Goal: Information Seeking & Learning: Learn about a topic

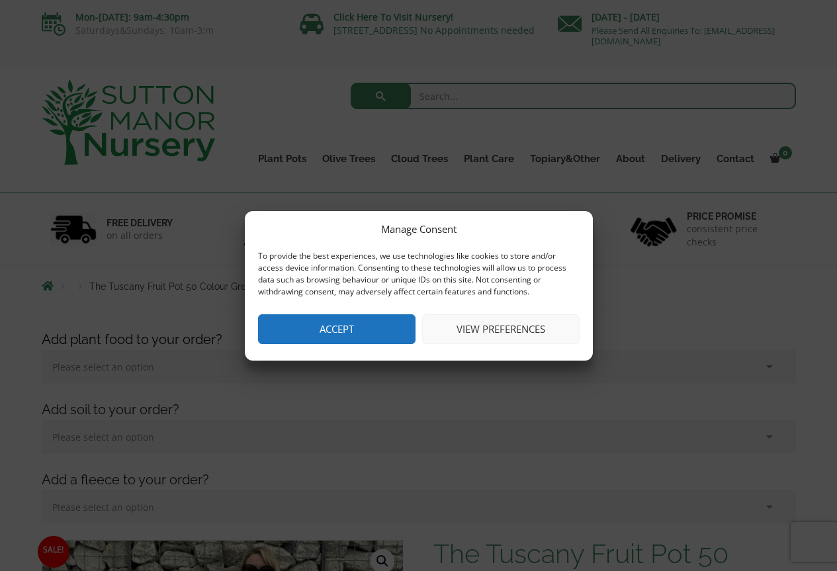
click at [468, 332] on button "View preferences" at bounding box center [500, 329] width 157 height 30
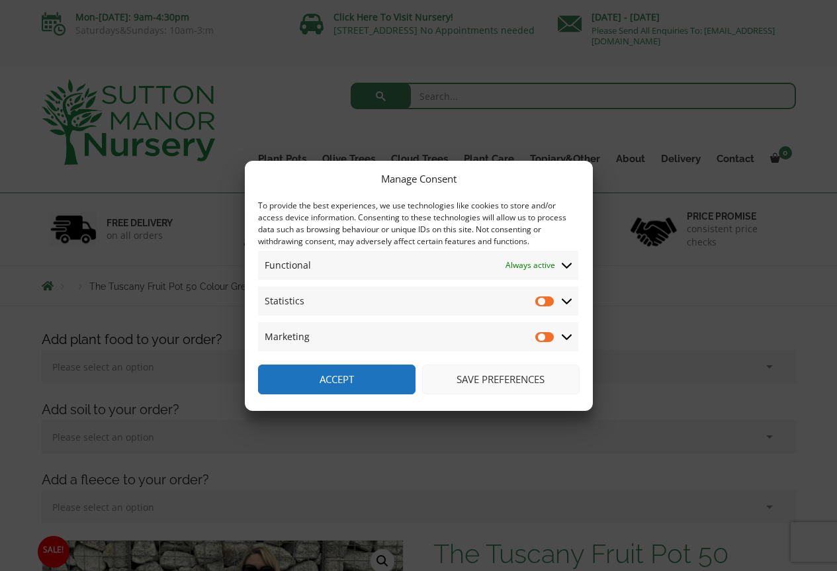
click at [572, 298] on span at bounding box center [567, 301] width 12 height 12
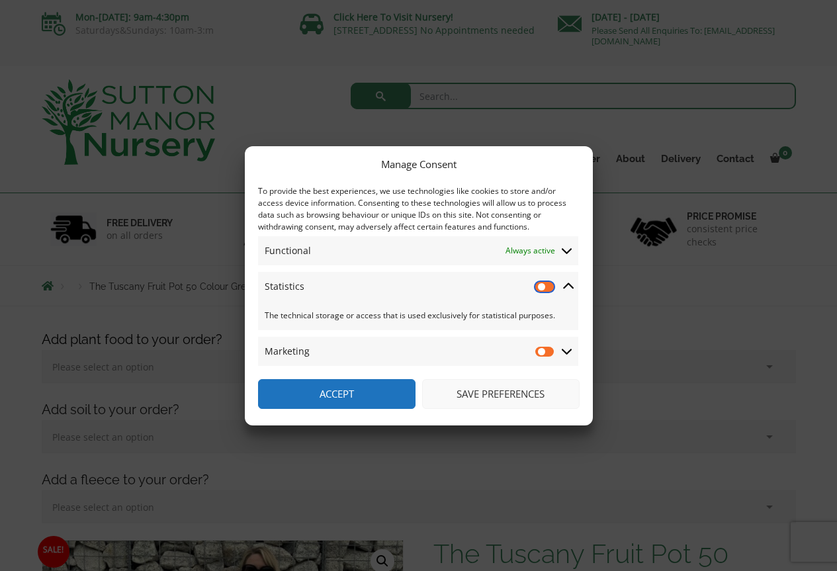
click at [546, 286] on input "Statistics" at bounding box center [545, 286] width 20 height 13
checkbox input "true"
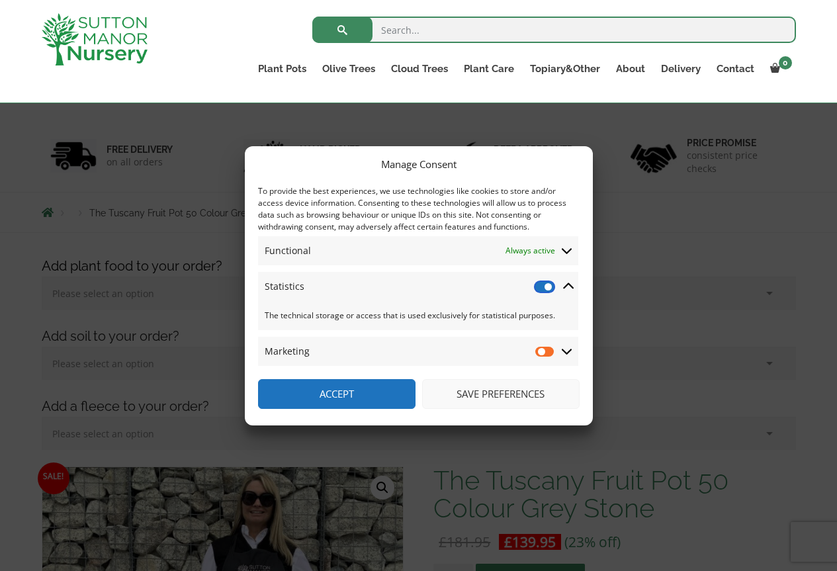
scroll to position [132, 0]
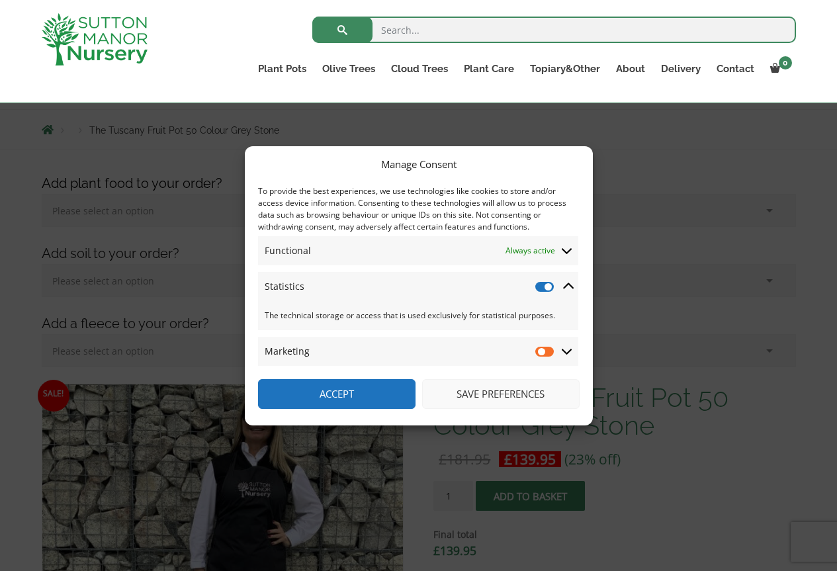
click at [487, 388] on button "Save preferences" at bounding box center [500, 394] width 157 height 30
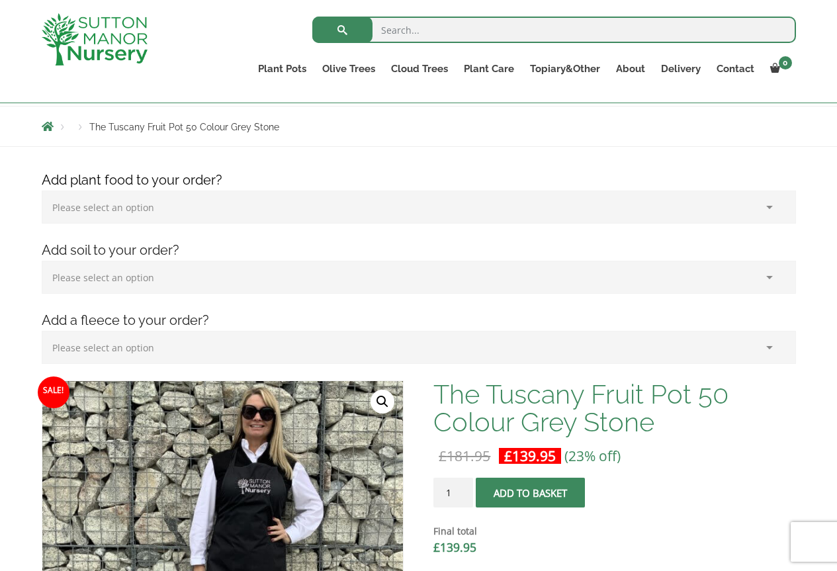
scroll to position [0, 0]
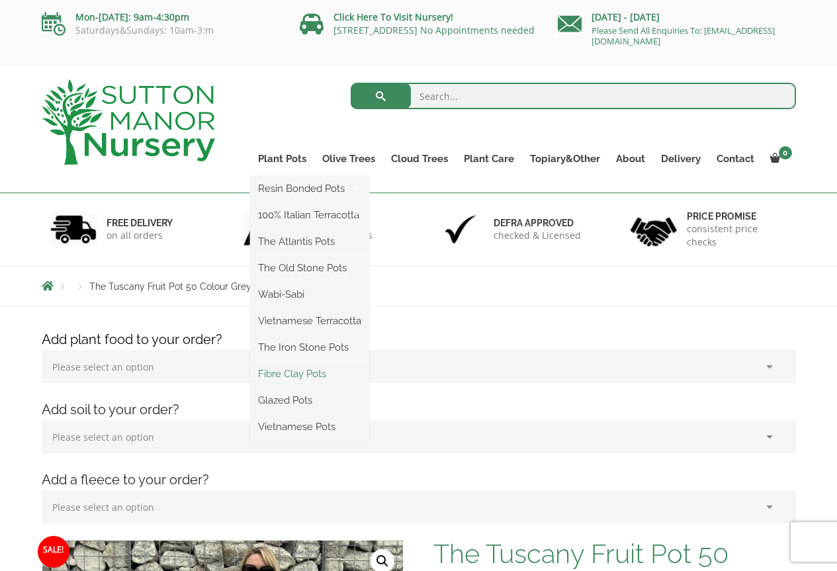
click at [288, 373] on link "Fibre Clay Pots" at bounding box center [309, 374] width 119 height 20
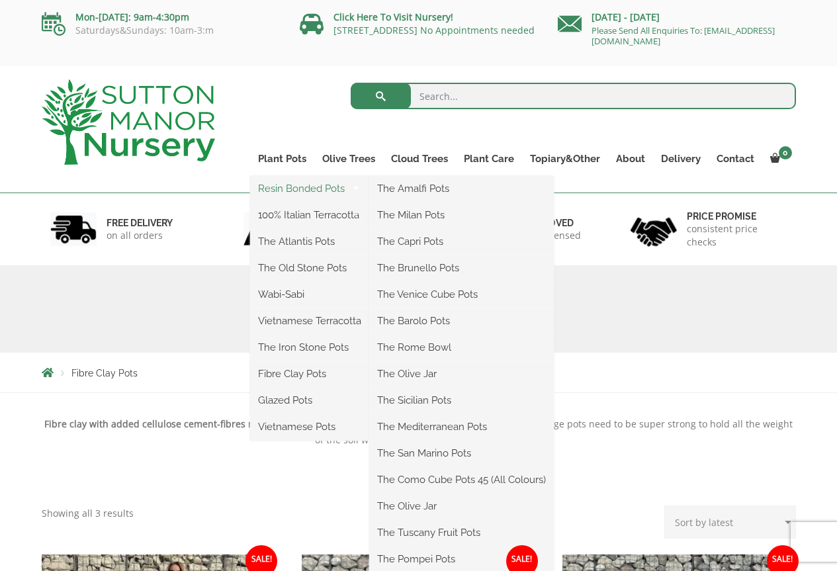
click at [293, 190] on link "Resin Bonded Pots" at bounding box center [309, 189] width 119 height 20
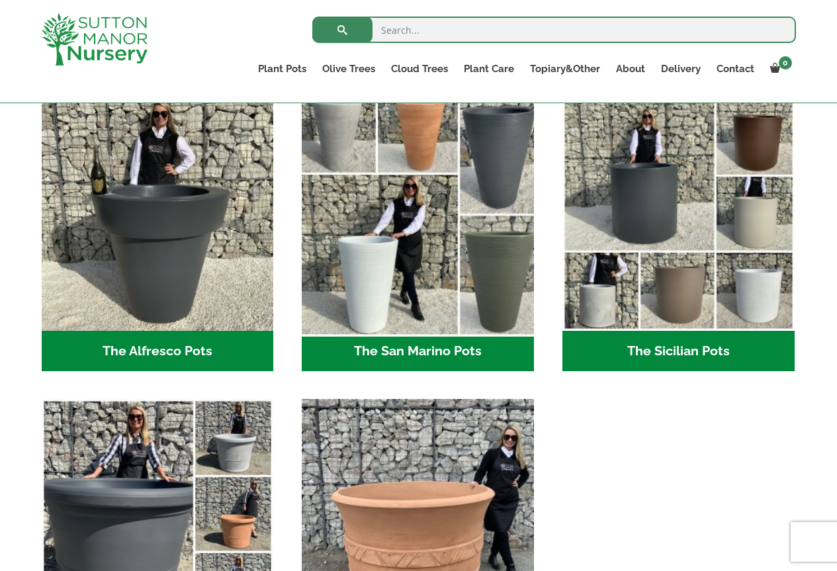
scroll to position [1786, 0]
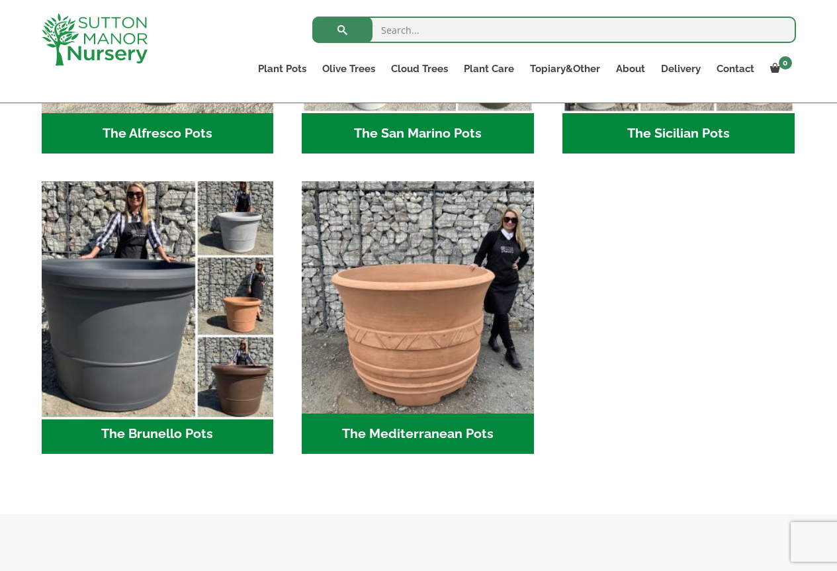
click at [234, 305] on img "Visit product category The Brunello Pots" at bounding box center [157, 297] width 243 height 243
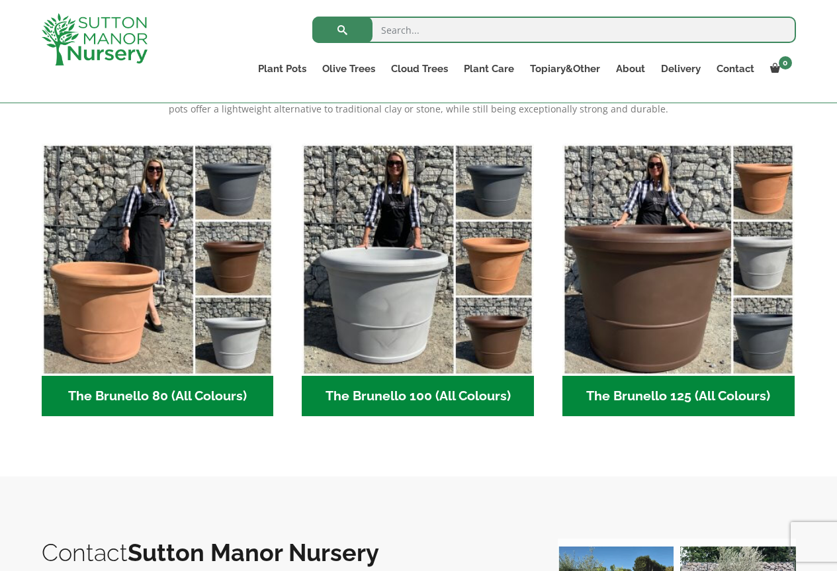
scroll to position [331, 0]
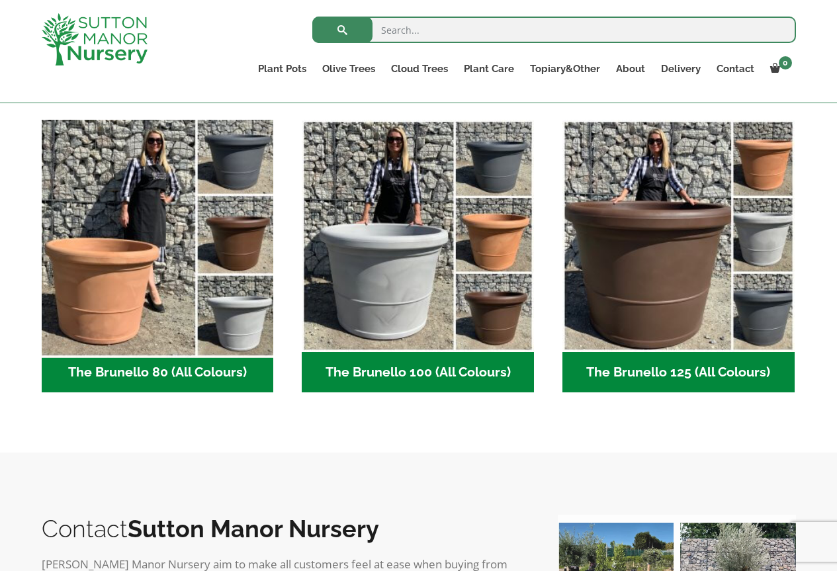
click at [161, 278] on img "Visit product category The Brunello 80 (All Colours)" at bounding box center [157, 235] width 243 height 243
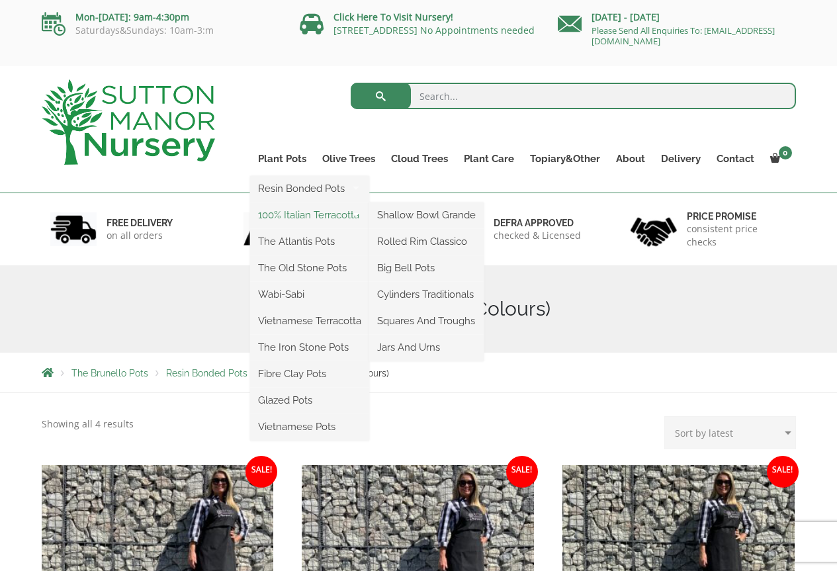
click at [316, 217] on link "100% Italian Terracotta" at bounding box center [309, 215] width 119 height 20
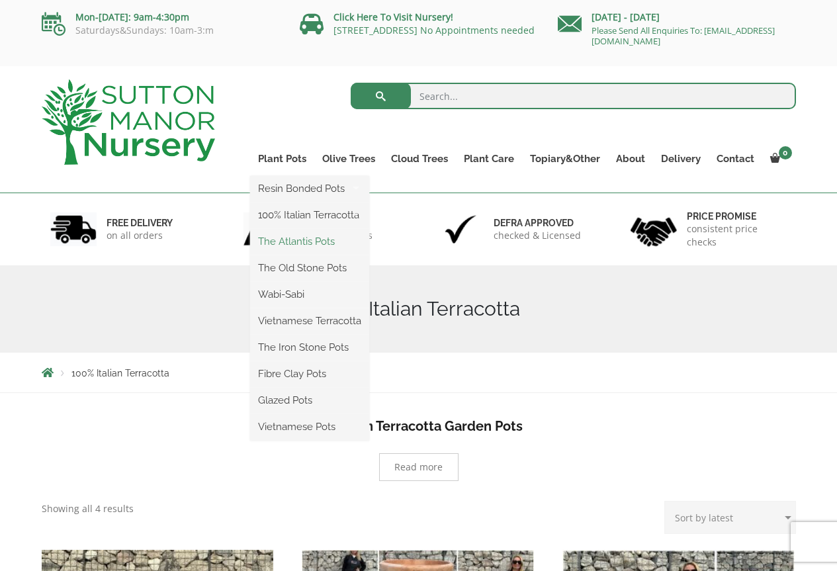
click at [295, 238] on link "The Atlantis Pots" at bounding box center [309, 241] width 119 height 20
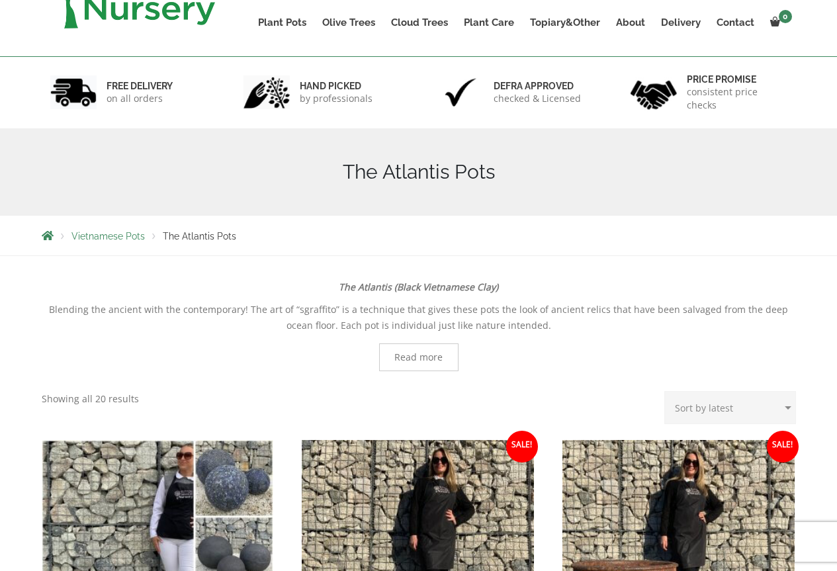
scroll to position [66, 0]
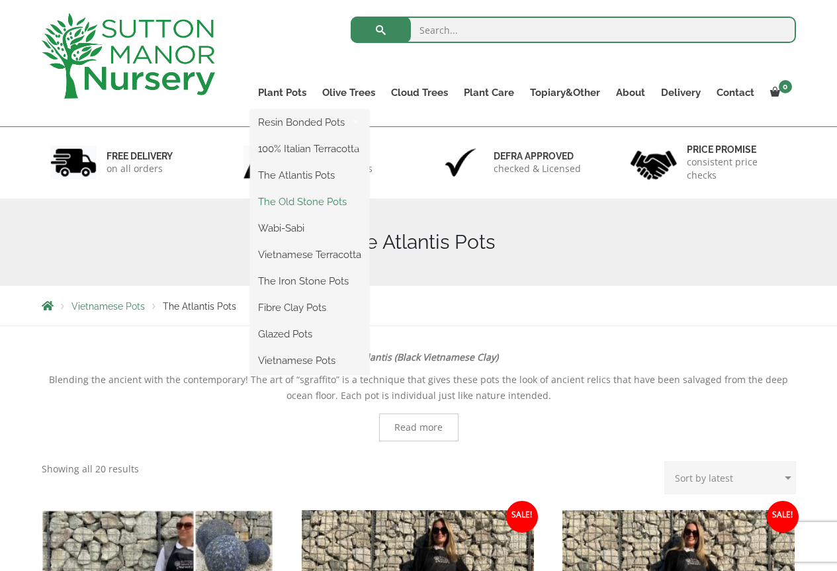
click at [290, 200] on link "The Old Stone Pots" at bounding box center [309, 202] width 119 height 20
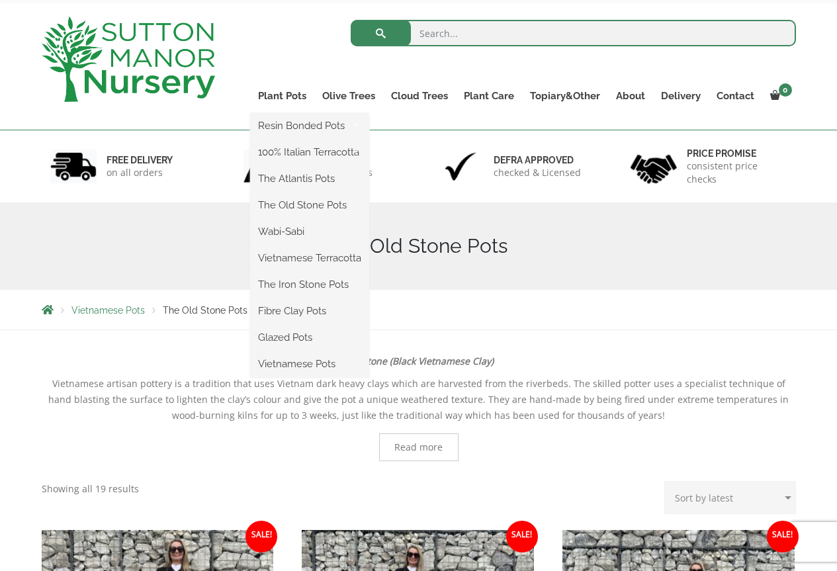
scroll to position [66, 0]
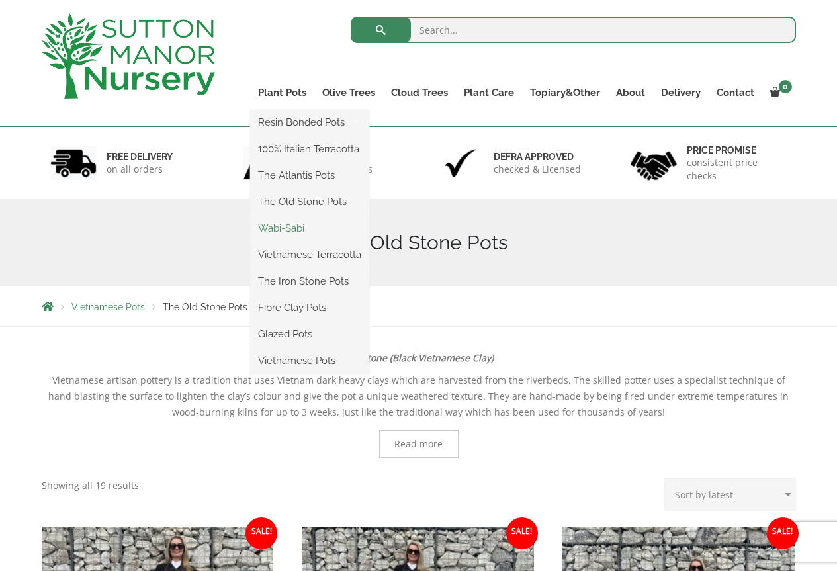
click at [283, 228] on link "Wabi-Sabi" at bounding box center [309, 228] width 119 height 20
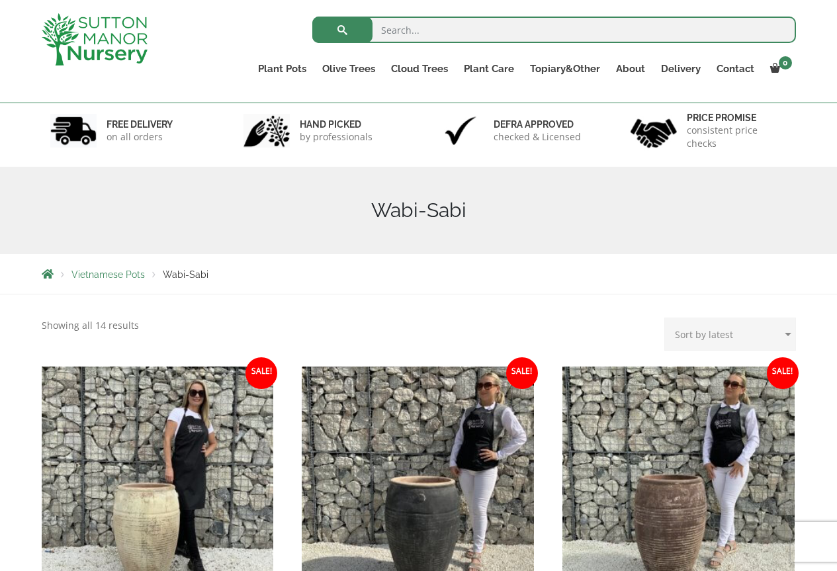
scroll to position [66, 0]
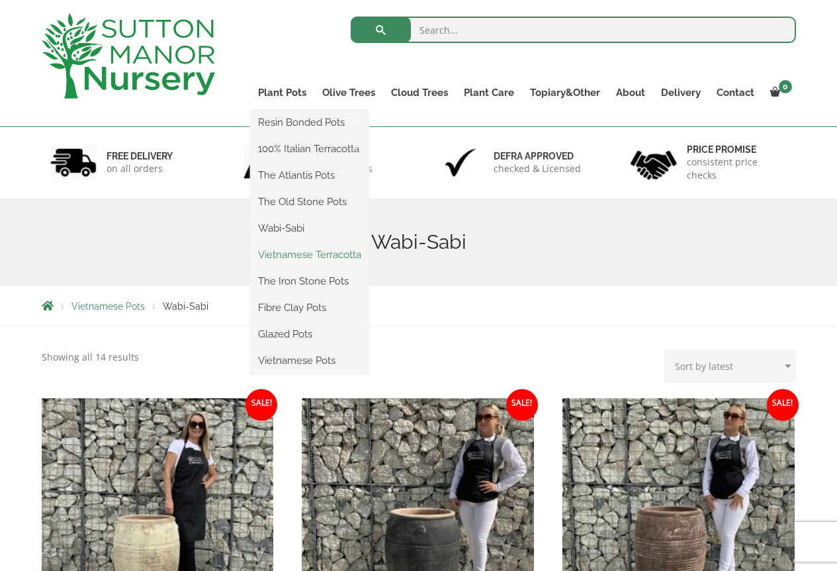
click at [331, 255] on link "Vietnamese Terracotta" at bounding box center [309, 255] width 119 height 20
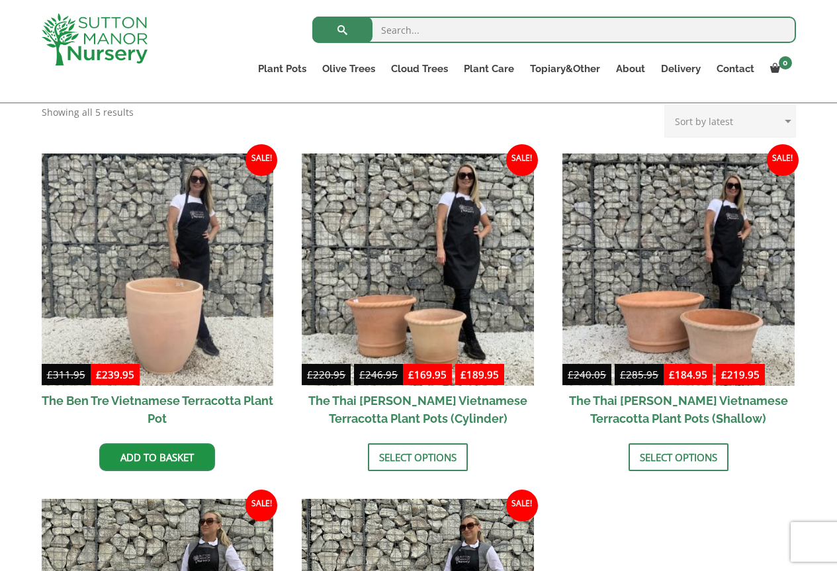
scroll to position [265, 0]
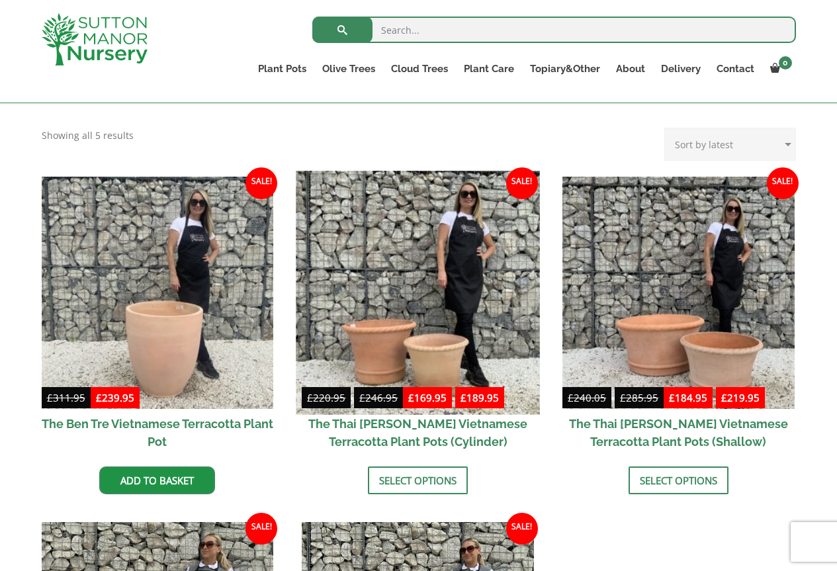
click at [488, 307] on img at bounding box center [417, 292] width 243 height 243
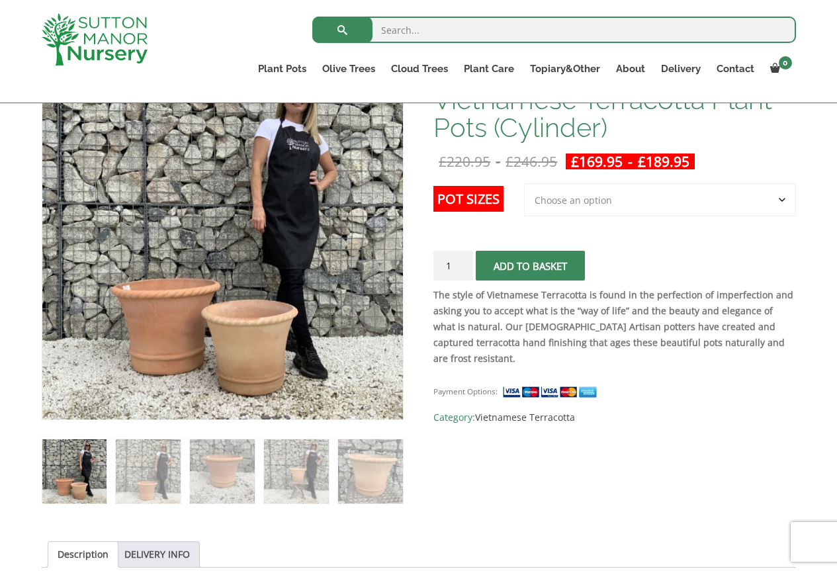
scroll to position [265, 0]
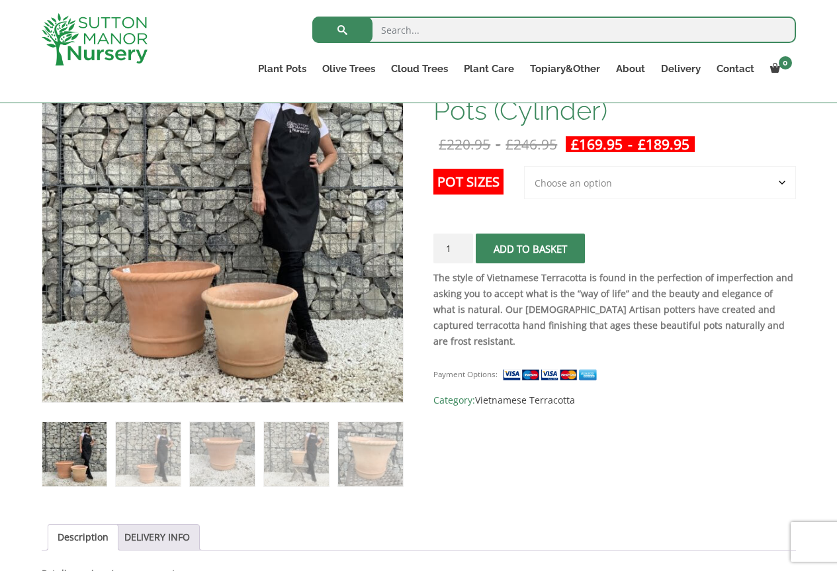
click at [612, 187] on select "Choose an option 2nd to Largest Pot In The Picture Largest pot In The Picture" at bounding box center [660, 182] width 272 height 33
select select "Largest pot In The Picture"
click at [524, 166] on select "Choose an option 2nd to Largest Pot In The Picture Largest pot In The Picture" at bounding box center [660, 182] width 272 height 33
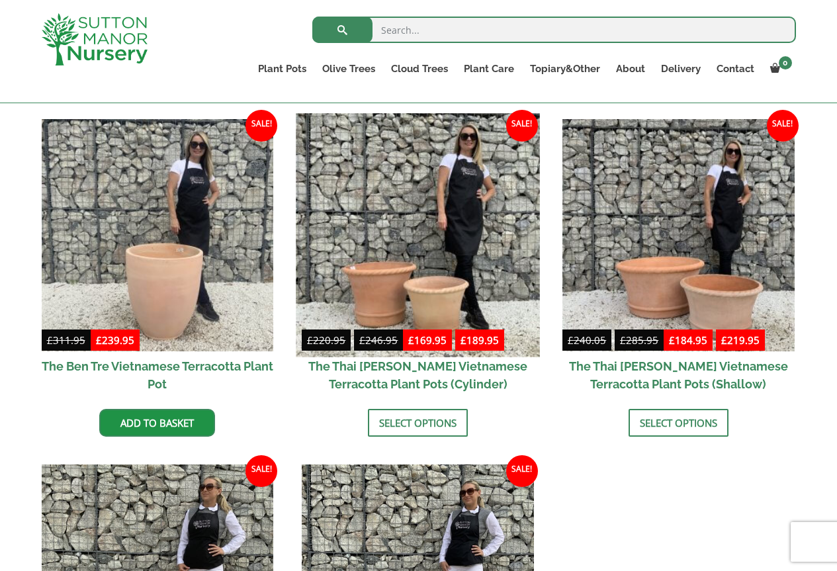
scroll to position [331, 0]
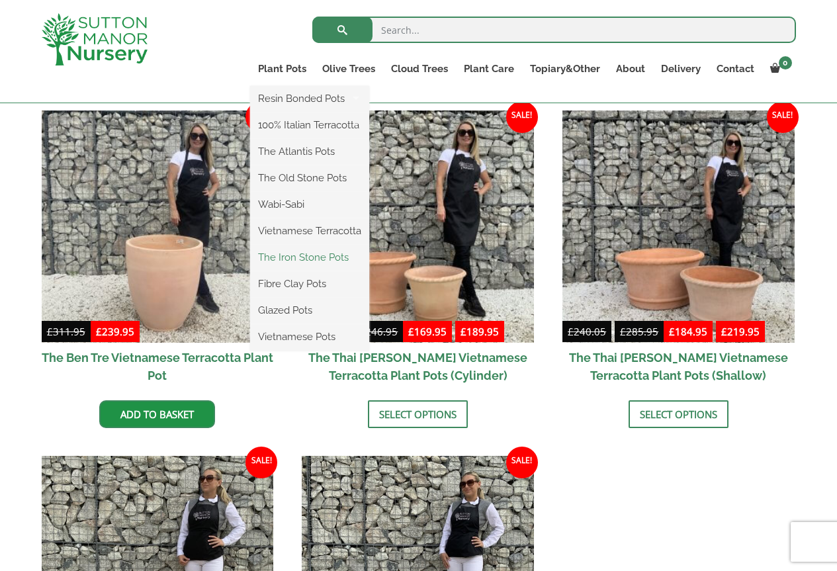
click at [308, 257] on link "The Iron Stone Pots" at bounding box center [309, 257] width 119 height 20
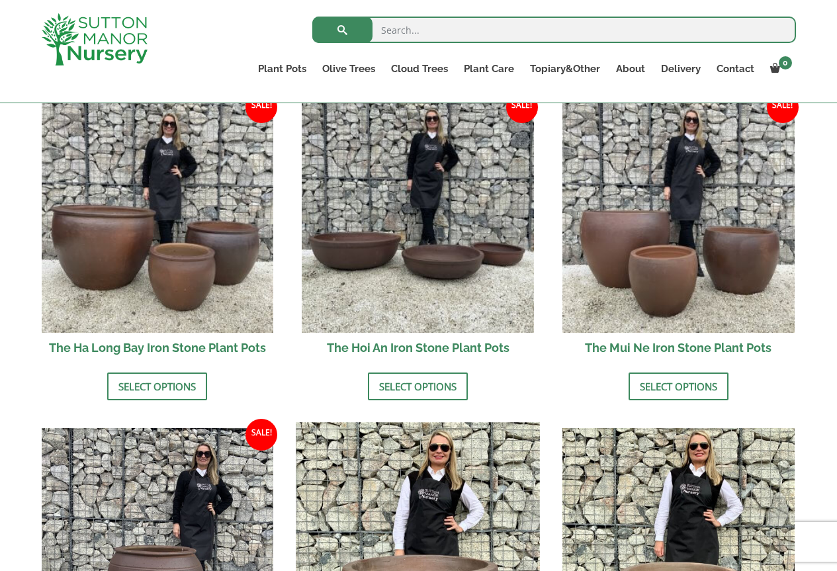
scroll to position [463, 0]
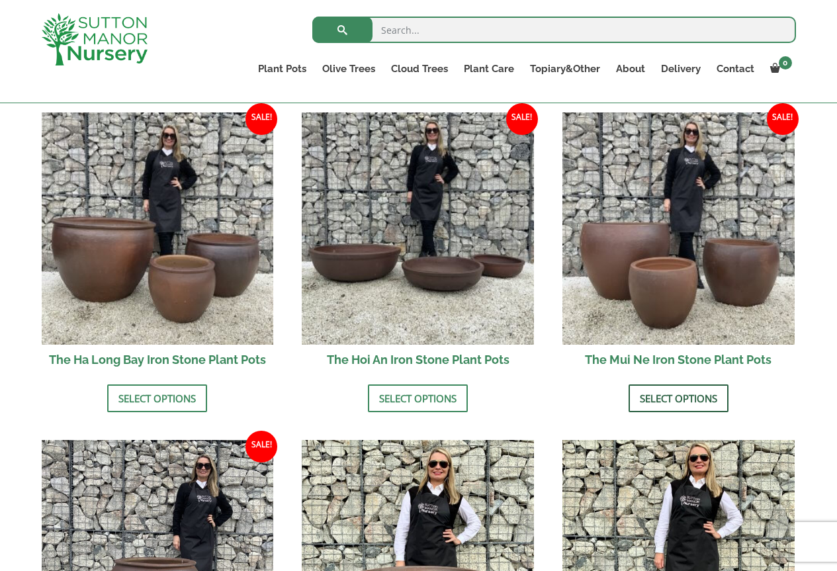
click at [665, 399] on link "Select options" at bounding box center [678, 398] width 100 height 28
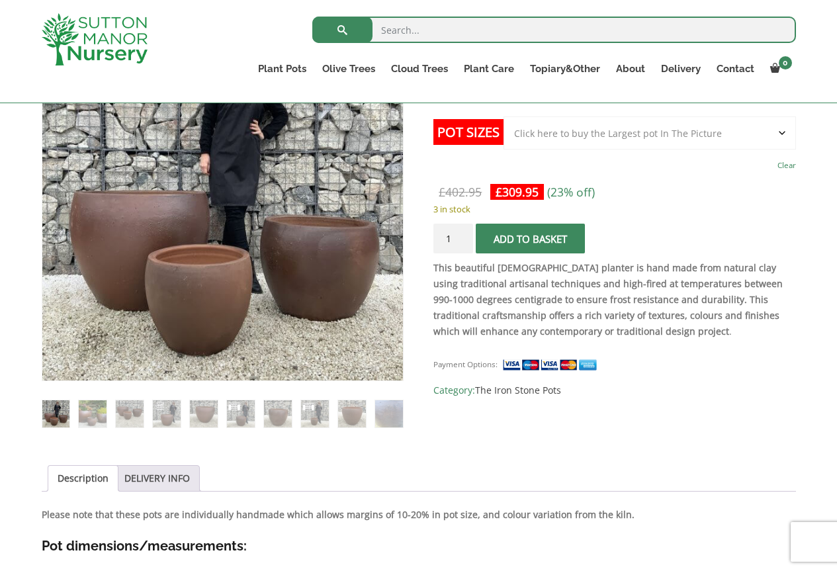
scroll to position [265, 0]
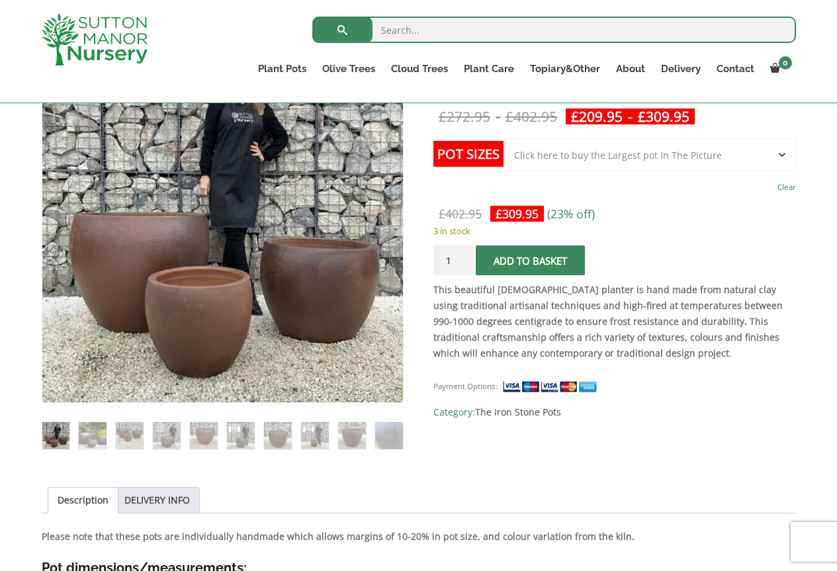
click at [633, 151] on select "Choose an option Click here to buy the 3rd to Largest Pot In The Picture Click …" at bounding box center [649, 154] width 292 height 33
click at [503, 138] on select "Choose an option Click here to buy the 3rd to Largest Pot In The Picture Click …" at bounding box center [649, 154] width 292 height 33
select select "Click here to buy the 2nd to Largest Pot In The Picture"
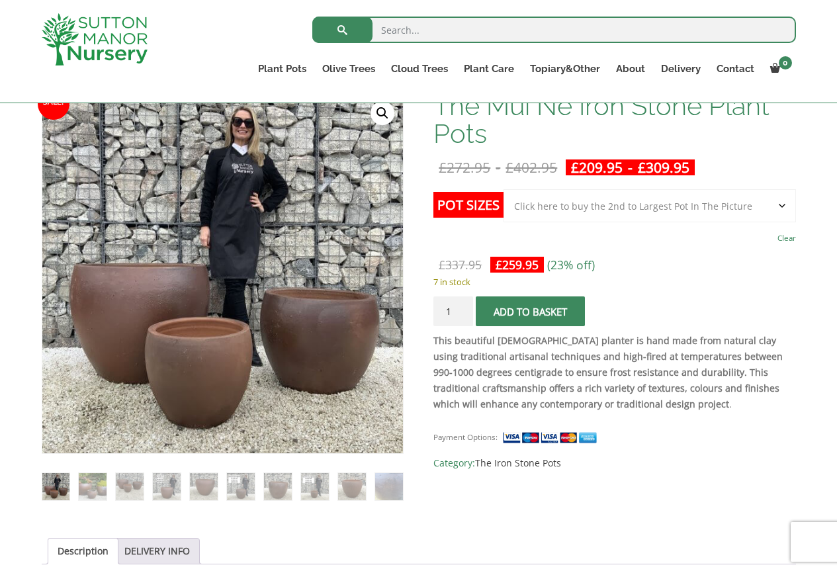
scroll to position [132, 0]
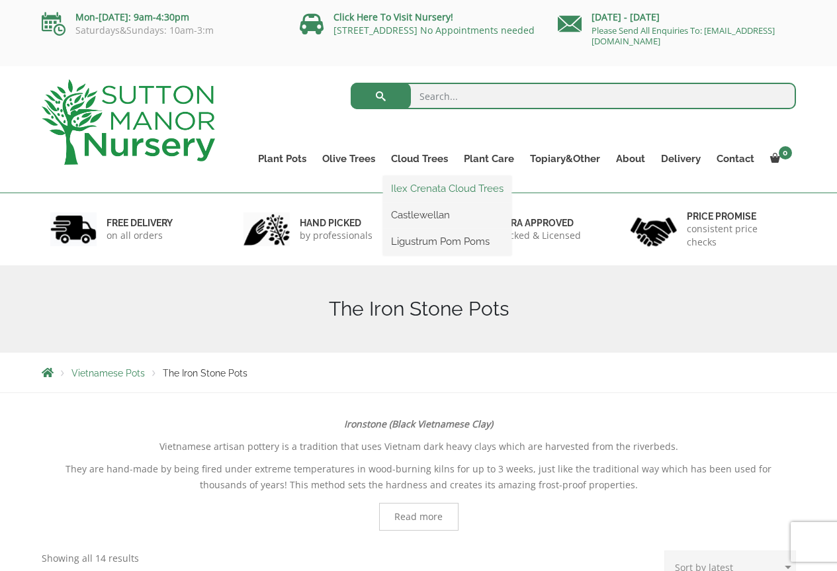
click at [423, 187] on link "Ilex Crenata Cloud Trees" at bounding box center [447, 189] width 128 height 20
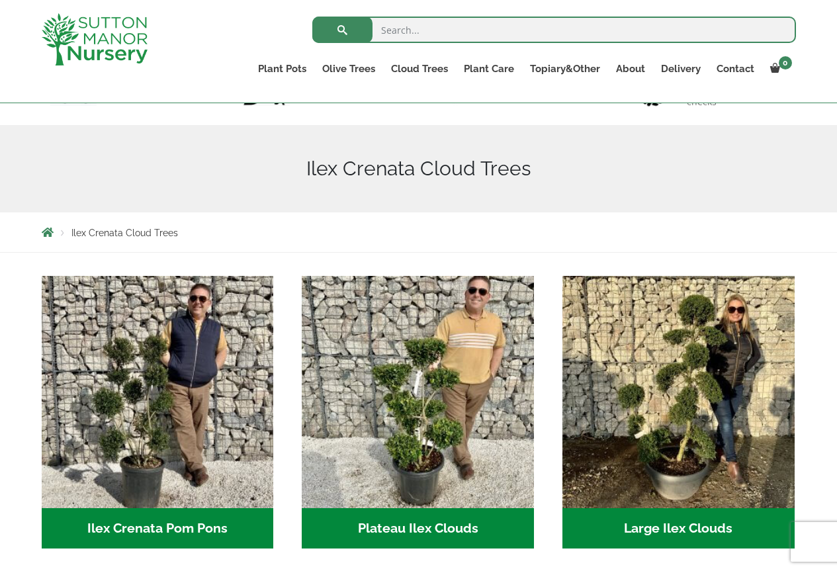
scroll to position [265, 0]
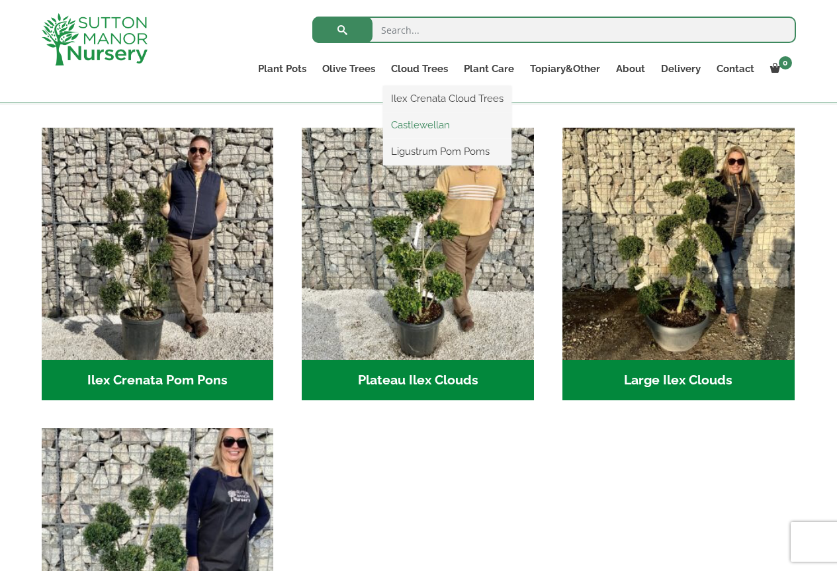
click at [419, 127] on link "Castlewellan" at bounding box center [447, 125] width 128 height 20
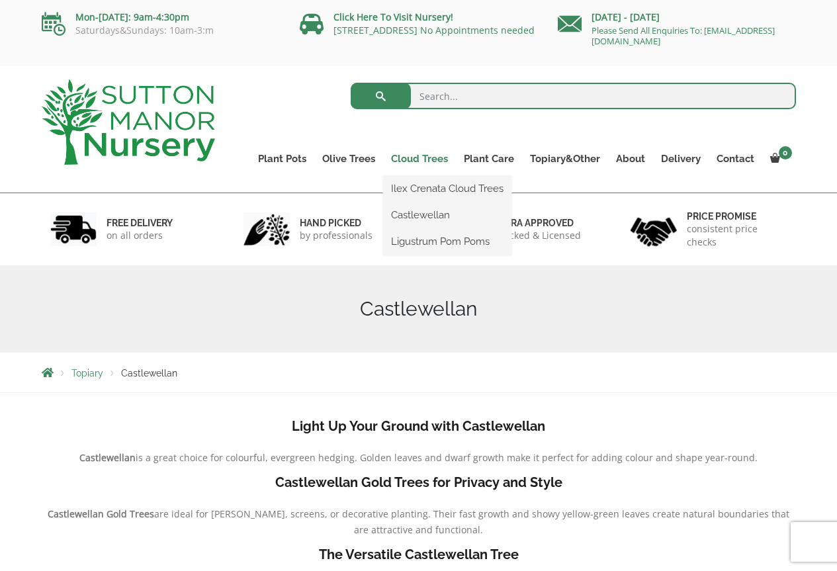
click at [437, 157] on link "Cloud Trees" at bounding box center [419, 158] width 73 height 19
click at [436, 241] on link "Ligustrum Pom Poms" at bounding box center [447, 241] width 128 height 20
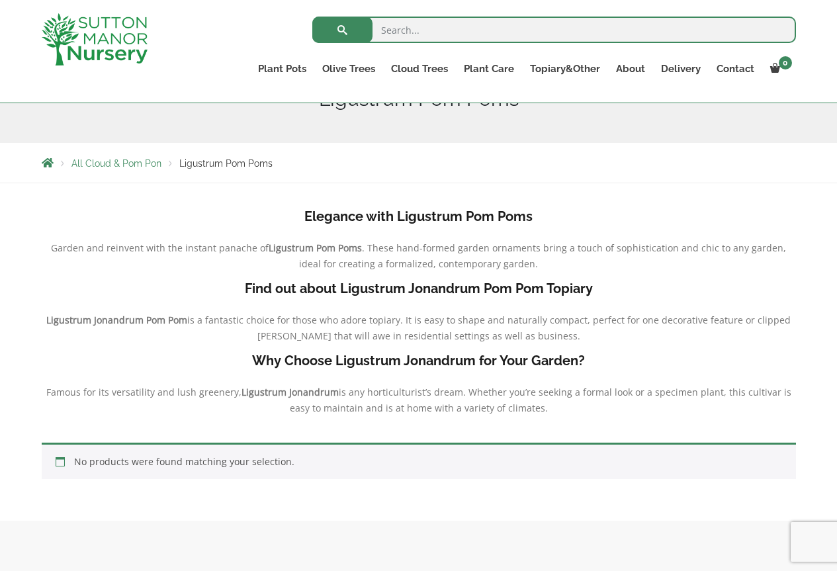
scroll to position [132, 0]
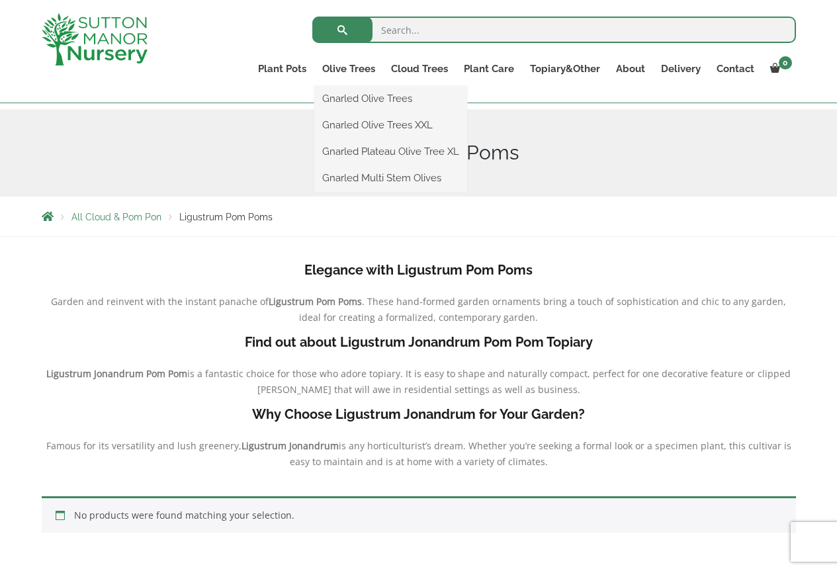
click at [349, 86] on ul "Gnarled Olive Trees Gnarled Olive Trees XXL Gnarled Plateau Olive Tree XL Gnarl…" at bounding box center [390, 139] width 153 height 106
click at [351, 101] on link "Gnarled Olive Trees" at bounding box center [390, 99] width 153 height 20
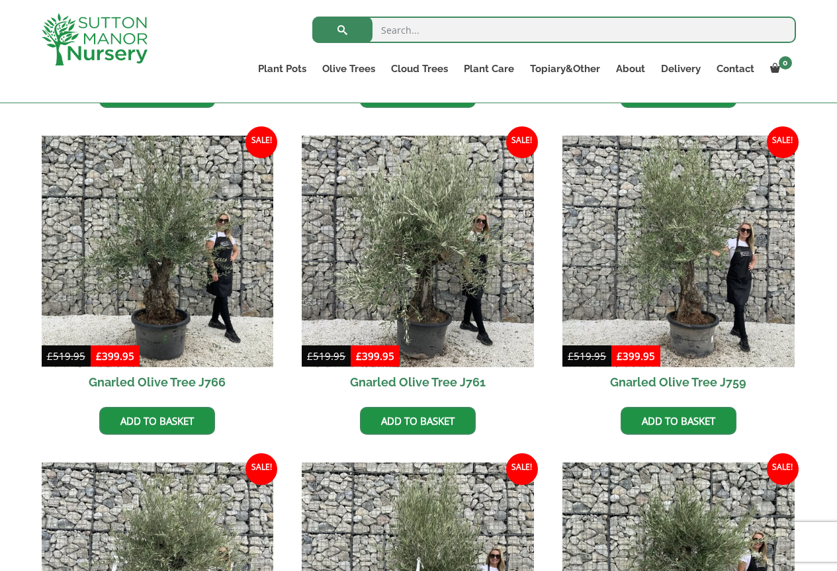
scroll to position [529, 0]
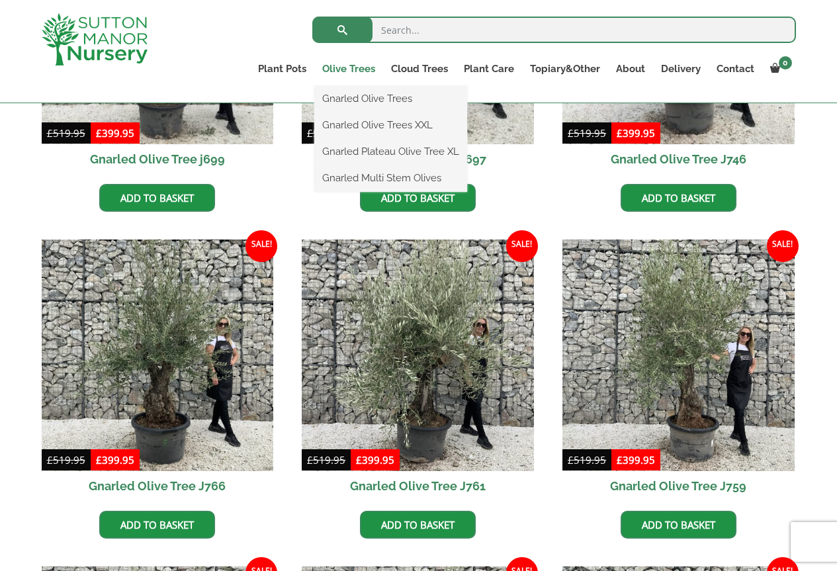
click at [347, 62] on link "Olive Trees" at bounding box center [348, 69] width 69 height 19
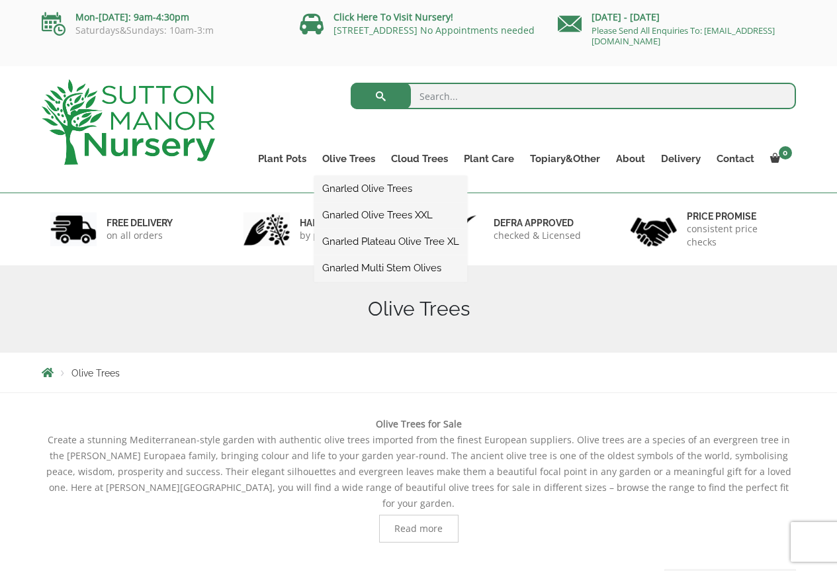
click at [384, 265] on link "Gnarled Multi Stem Olives" at bounding box center [390, 268] width 153 height 20
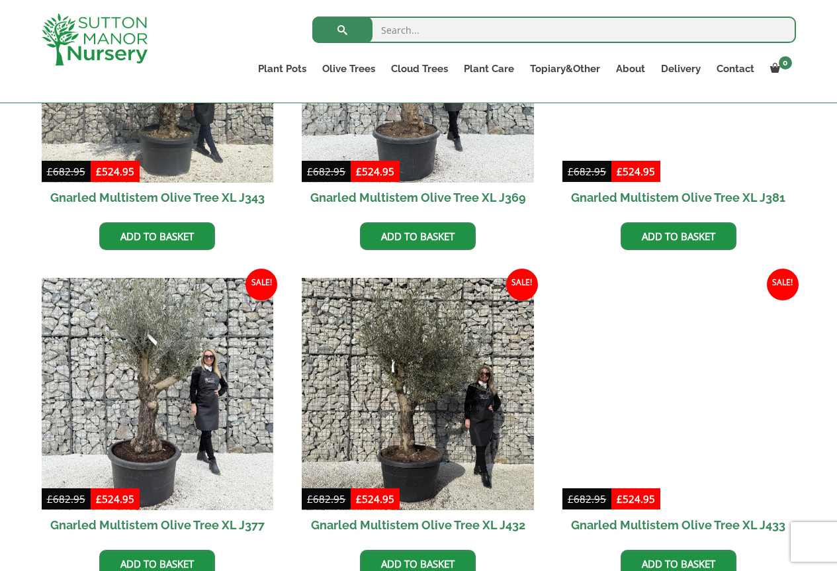
scroll to position [1786, 0]
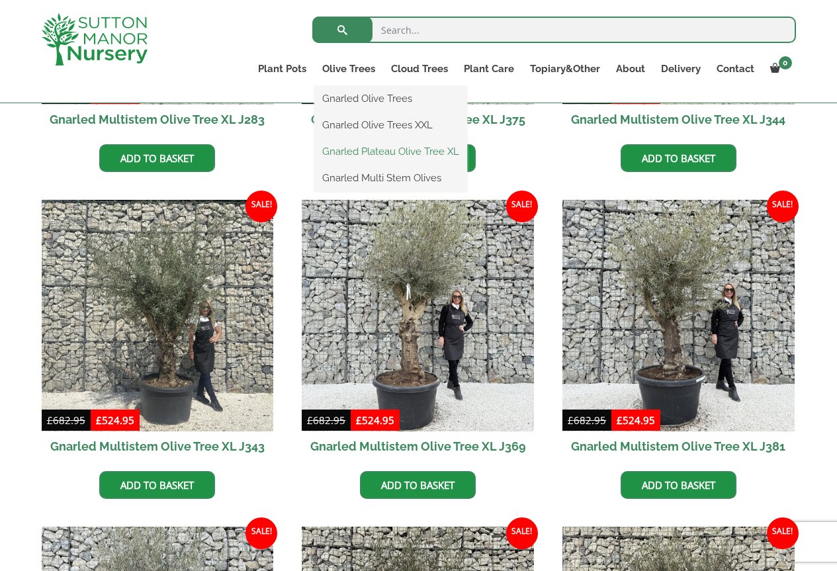
click at [349, 159] on link "Gnarled Plateau Olive Tree XL" at bounding box center [390, 152] width 153 height 20
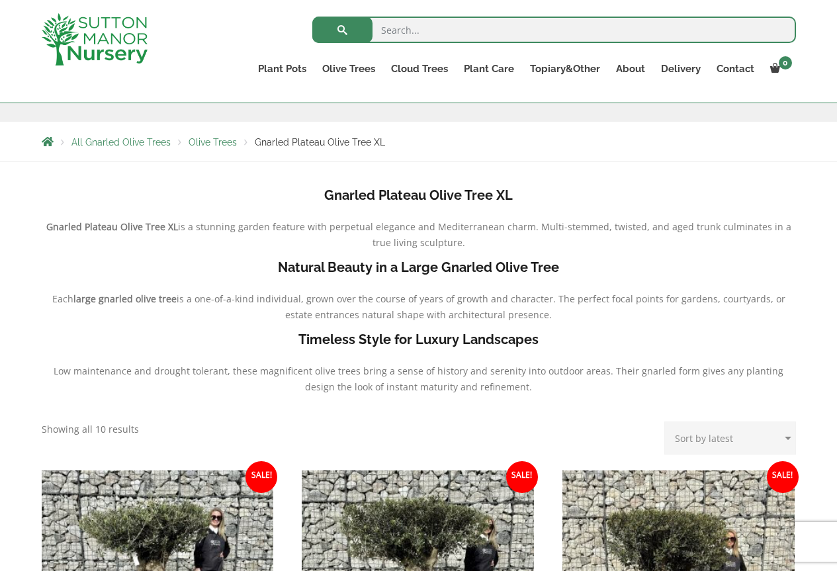
scroll to position [198, 0]
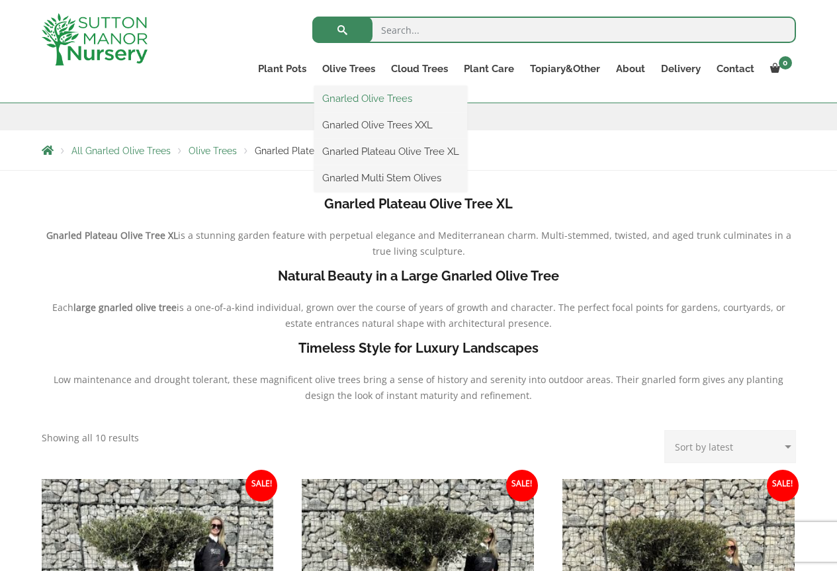
click at [358, 99] on link "Gnarled Olive Trees" at bounding box center [390, 99] width 153 height 20
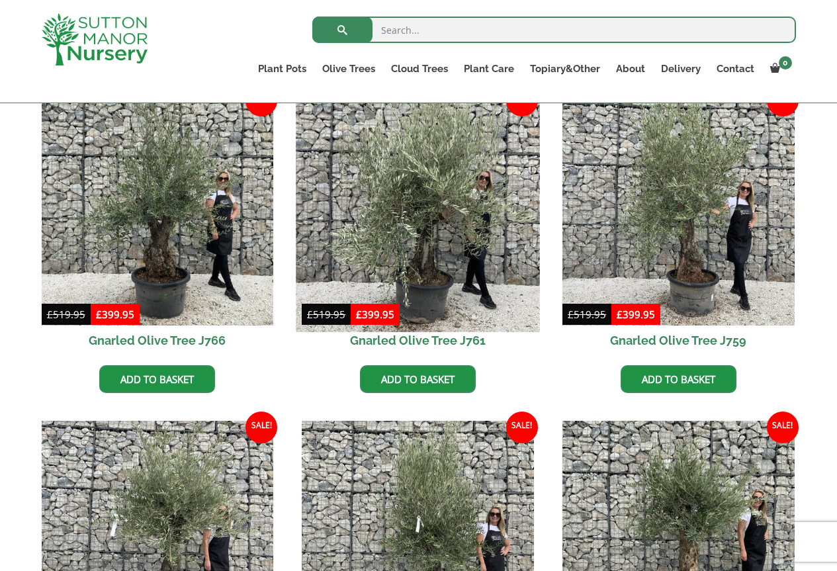
scroll to position [661, 0]
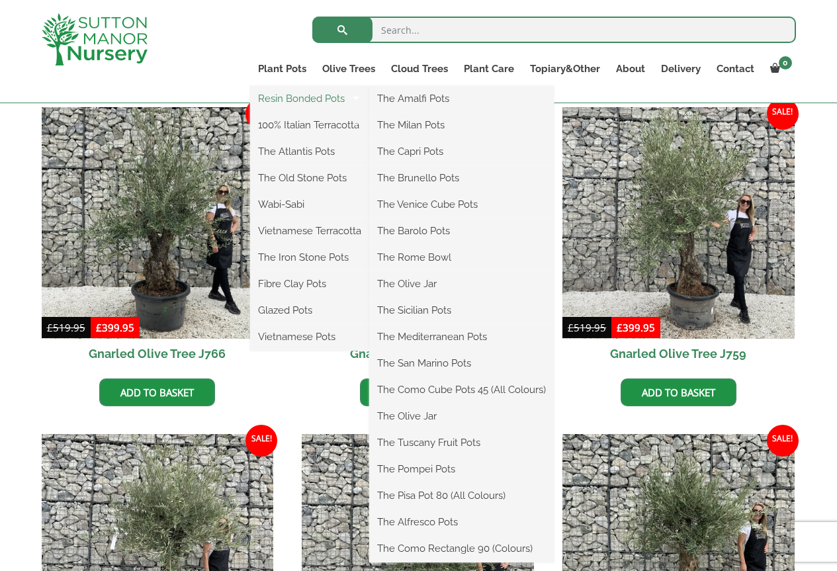
click at [302, 98] on link "Resin Bonded Pots" at bounding box center [309, 99] width 119 height 20
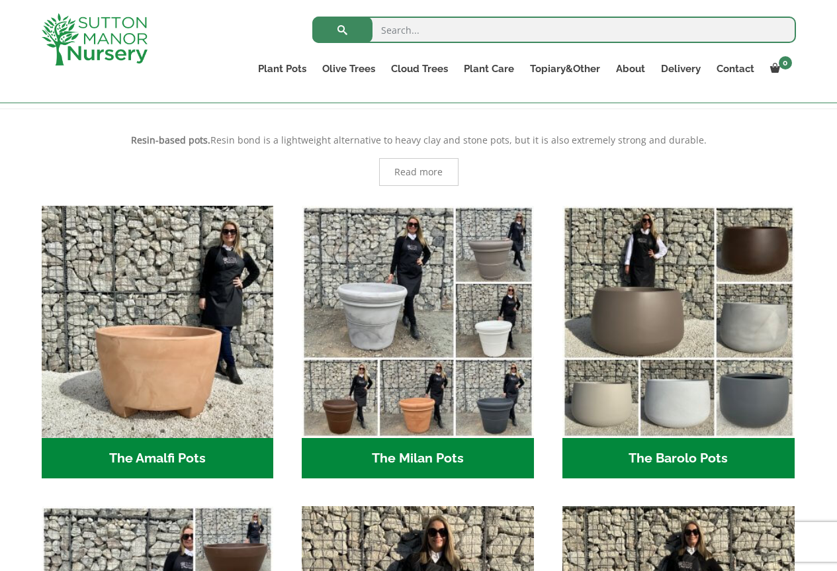
scroll to position [265, 0]
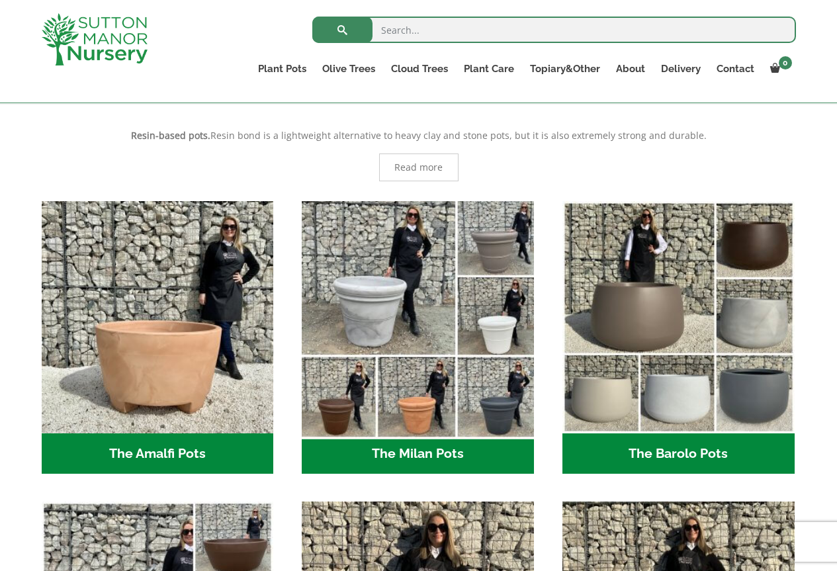
click at [417, 414] on img "Visit product category The Milan Pots" at bounding box center [417, 316] width 243 height 243
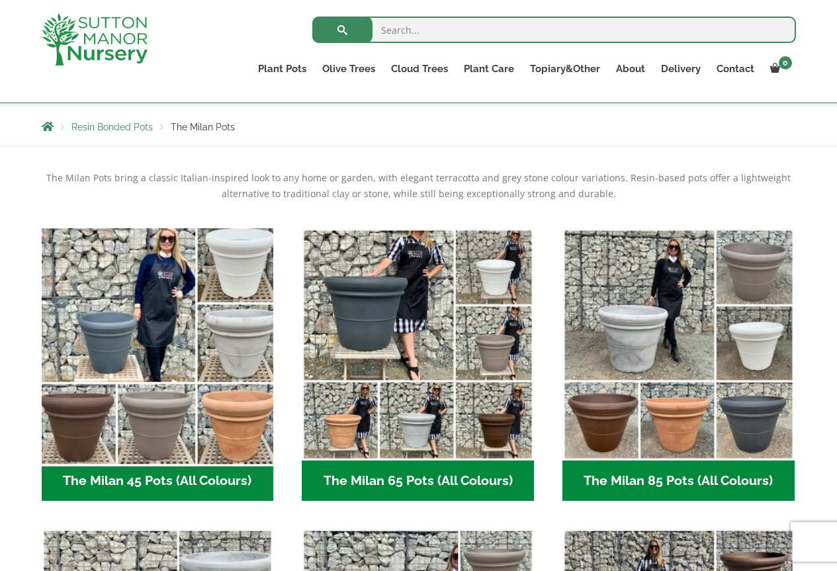
scroll to position [198, 0]
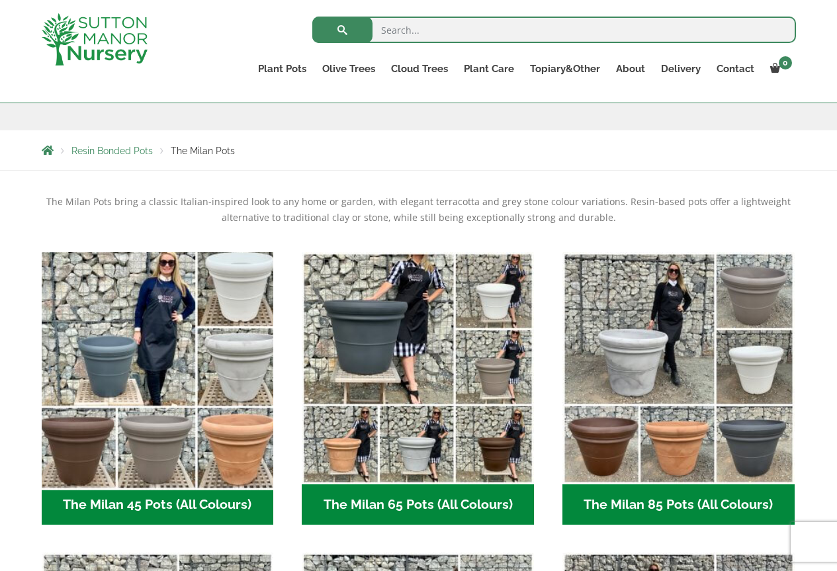
click at [265, 435] on img "Visit product category The Milan 45 Pots (All Colours)" at bounding box center [157, 367] width 243 height 243
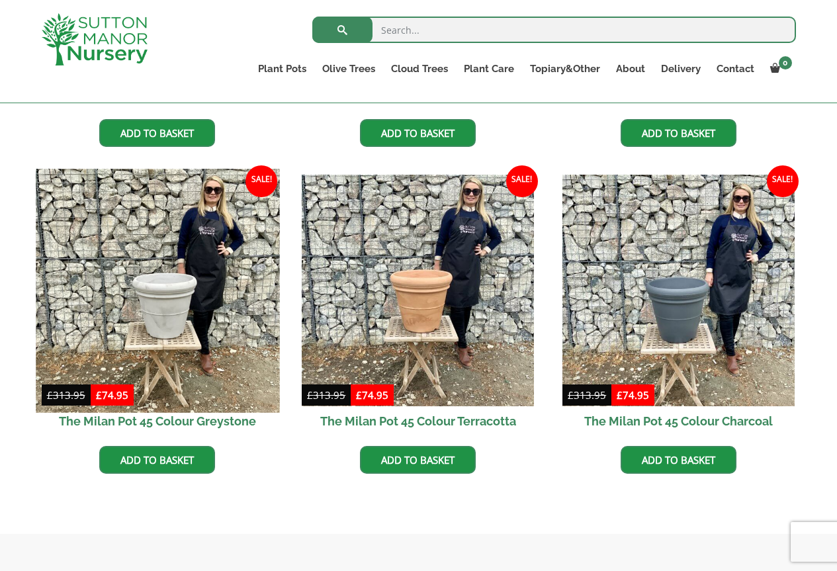
scroll to position [595, 0]
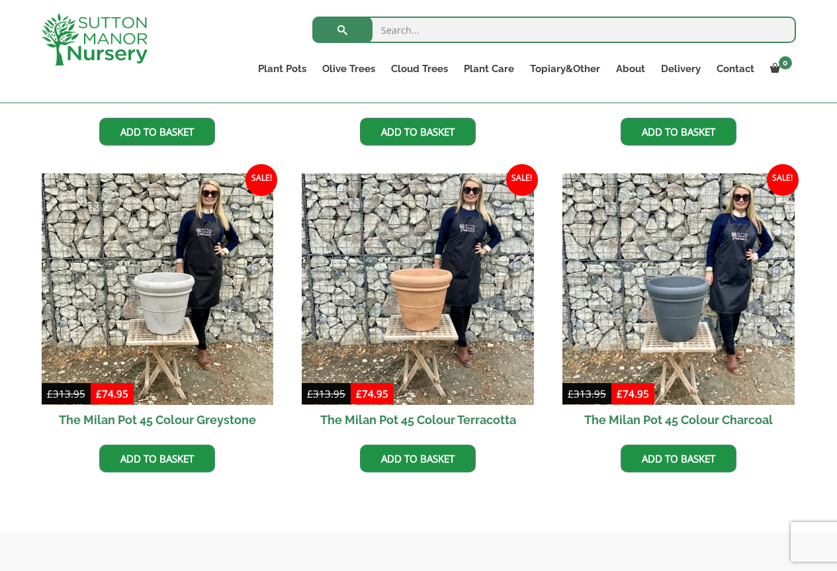
click at [450, 419] on h2 "The Milan Pot 45 Colour Terracotta" at bounding box center [418, 420] width 232 height 30
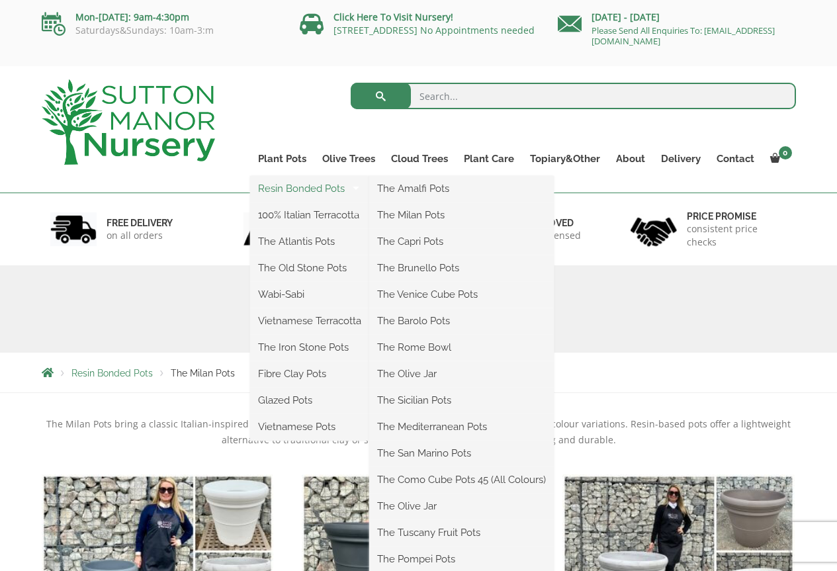
click at [303, 190] on link "Resin Bonded Pots" at bounding box center [309, 189] width 119 height 20
click at [415, 205] on link "The Milan Pots" at bounding box center [461, 215] width 185 height 20
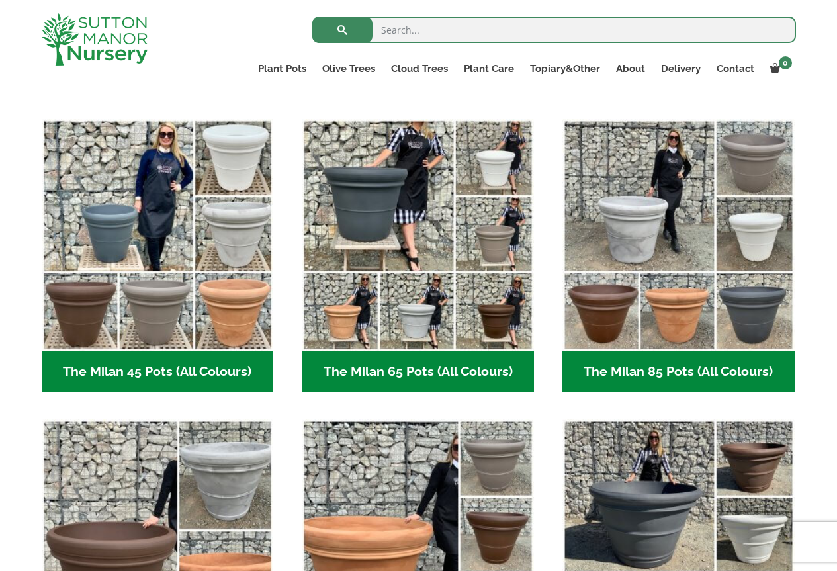
scroll to position [331, 0]
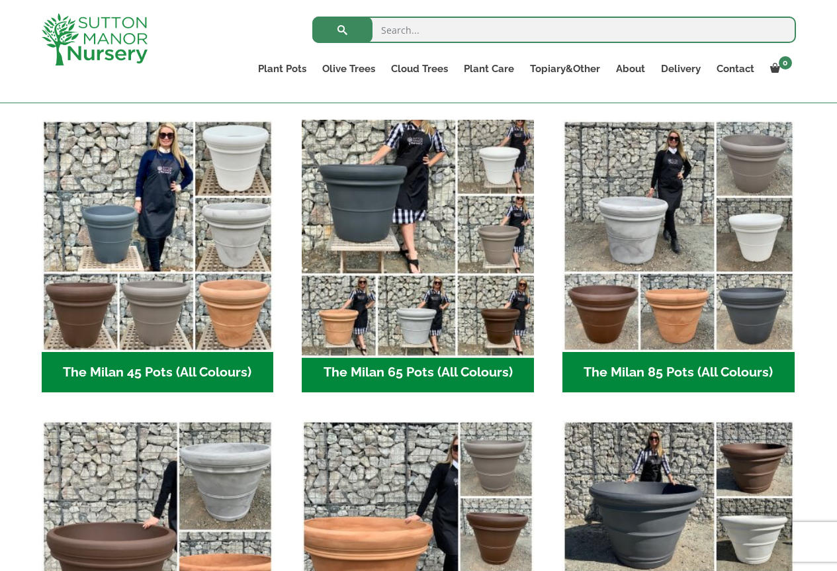
click at [399, 222] on img "Visit product category The Milan 65 Pots (All Colours)" at bounding box center [417, 235] width 243 height 243
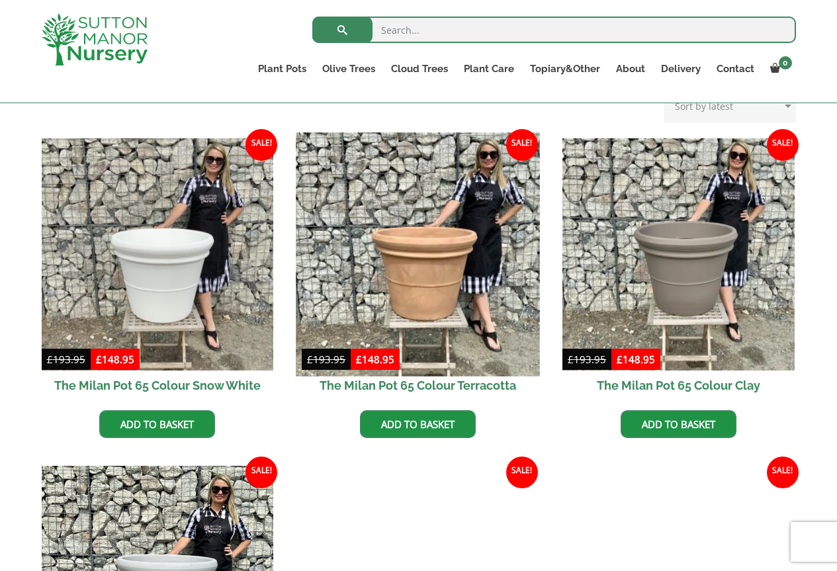
scroll to position [327, 0]
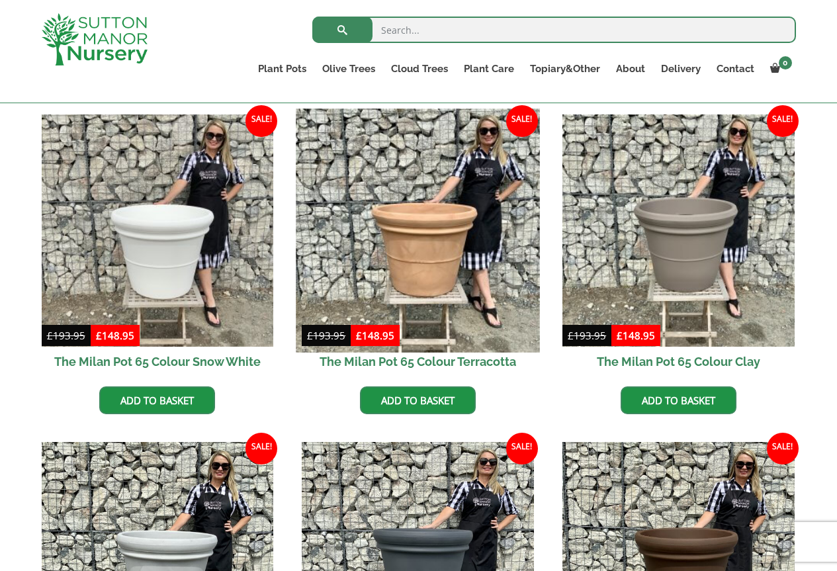
click at [440, 274] on img at bounding box center [417, 229] width 243 height 243
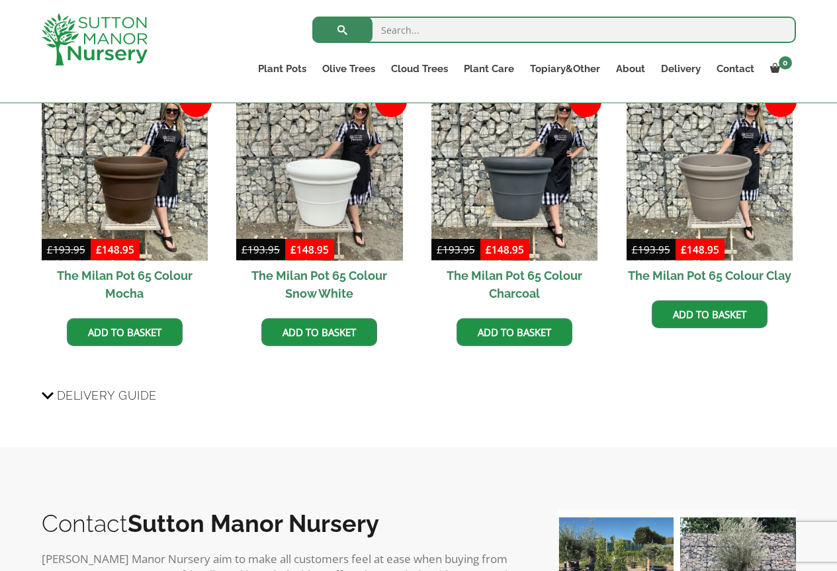
scroll to position [1107, 0]
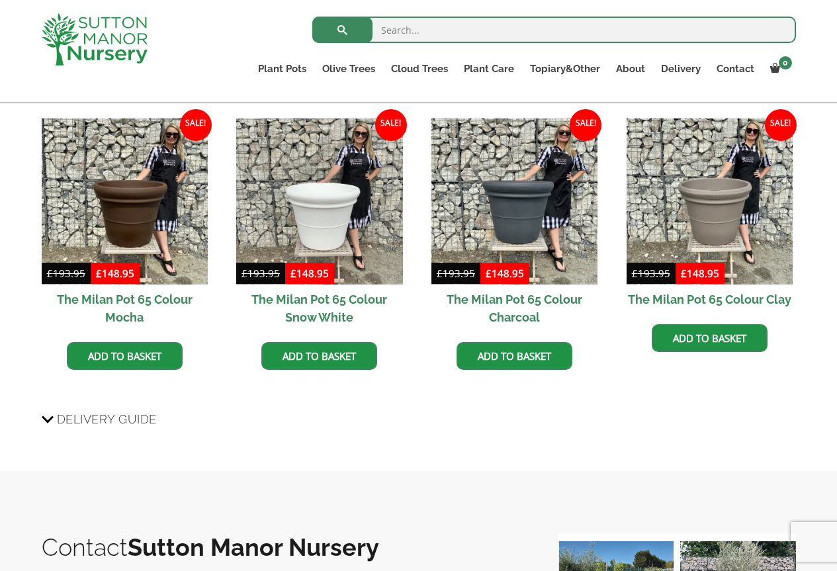
click at [87, 424] on span "Delivery Guide" at bounding box center [107, 419] width 100 height 24
click at [0, 0] on input "Delivery Guide" at bounding box center [0, 0] width 0 height 0
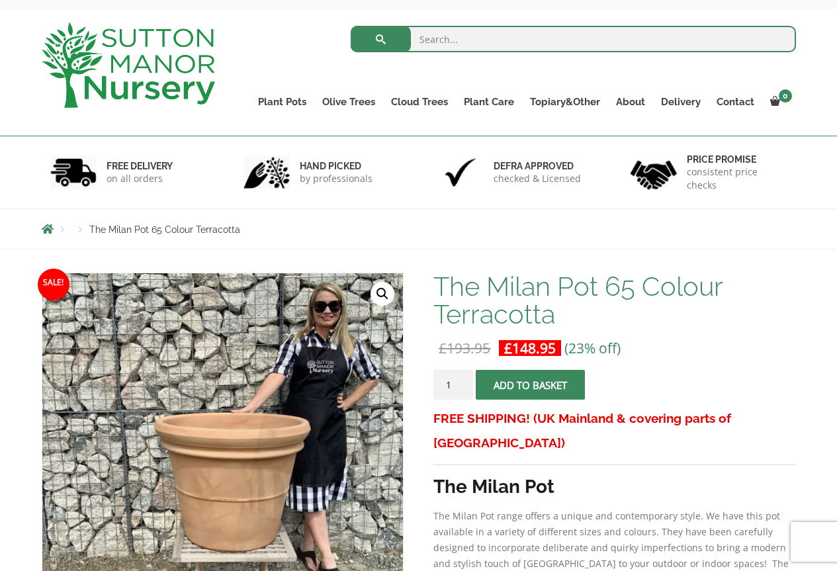
scroll to position [49, 0]
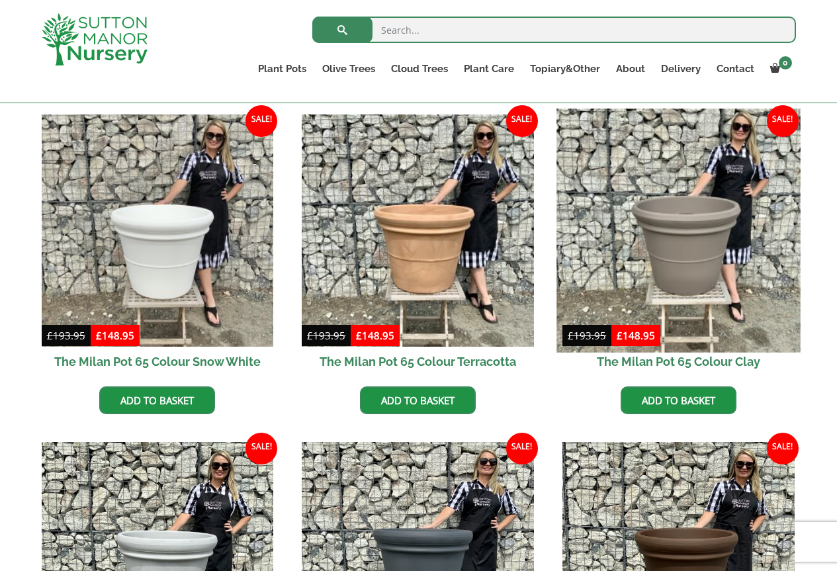
scroll to position [351, 0]
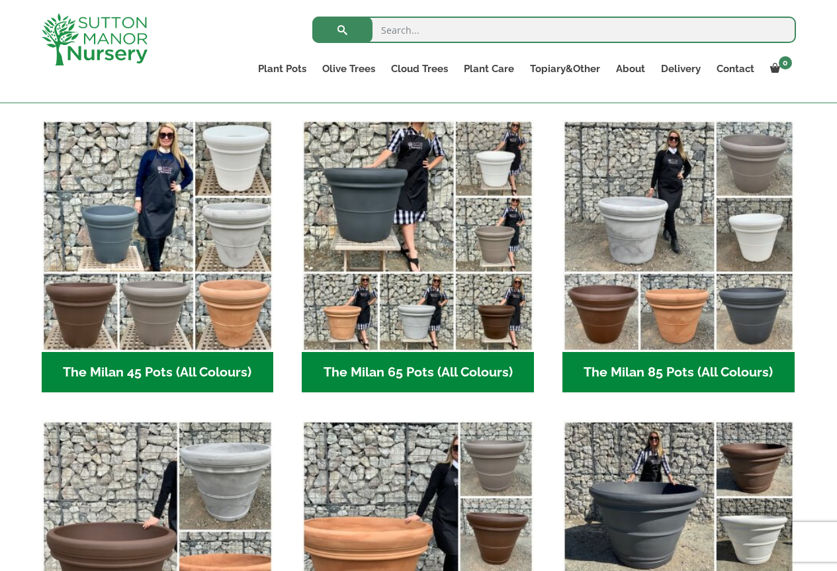
click at [114, 366] on h2 "The Milan 45 Pots (All Colours) (6)" at bounding box center [158, 372] width 232 height 41
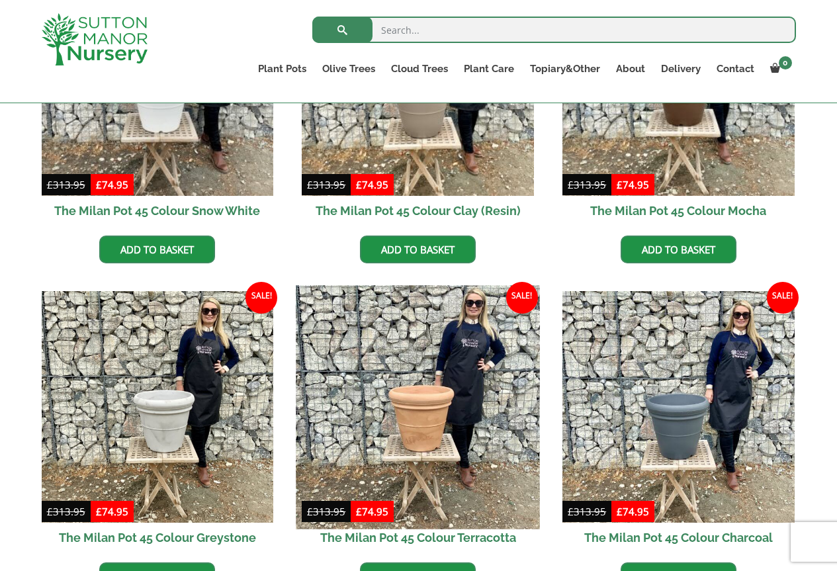
scroll to position [595, 0]
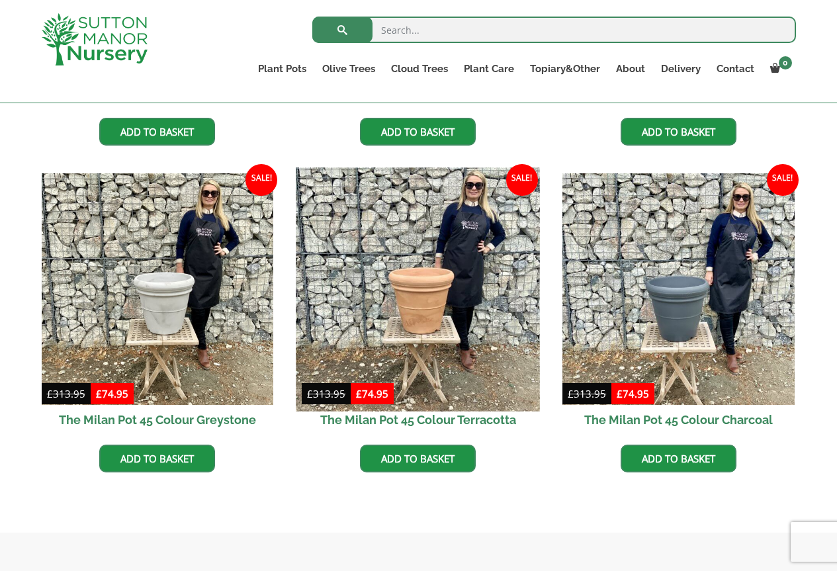
click at [415, 311] on img at bounding box center [417, 288] width 243 height 243
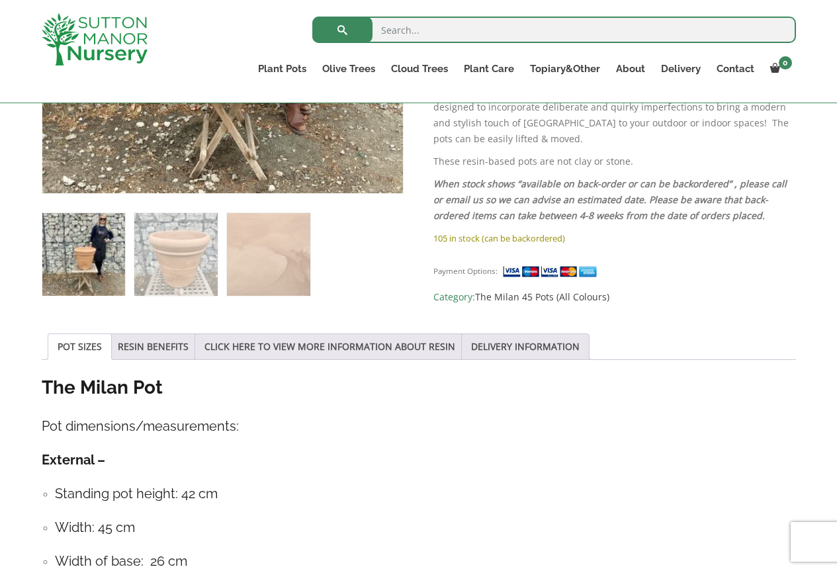
scroll to position [595, 0]
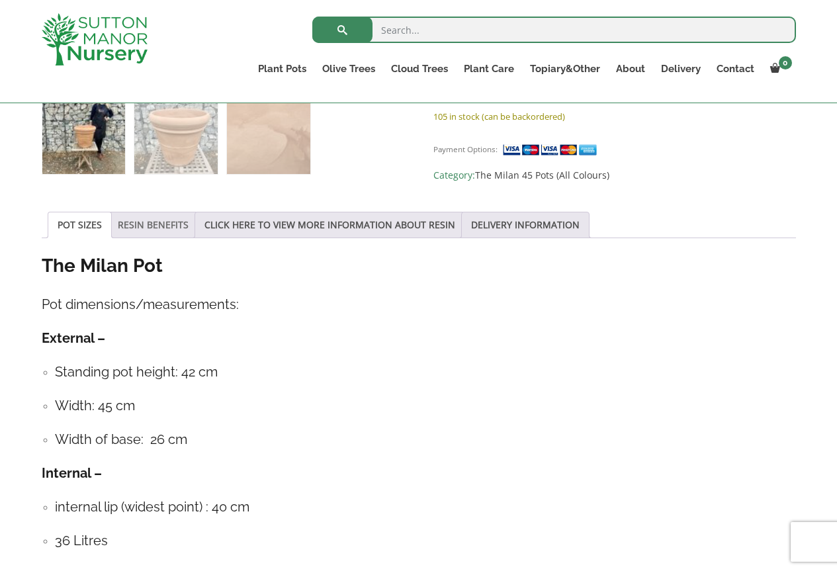
click at [161, 228] on link "RESIN BENEFITS" at bounding box center [153, 224] width 71 height 25
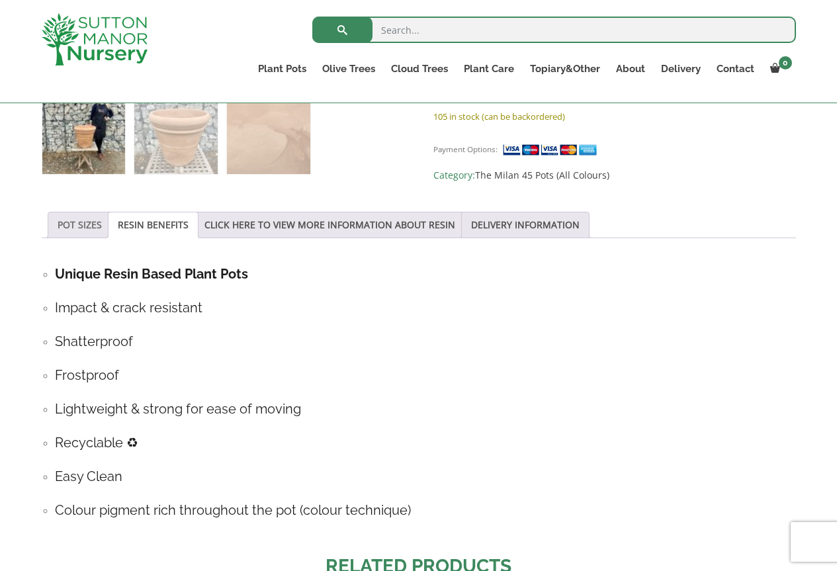
click at [97, 222] on link "POT SIZES" at bounding box center [80, 224] width 44 height 25
